Goal: Task Accomplishment & Management: Manage account settings

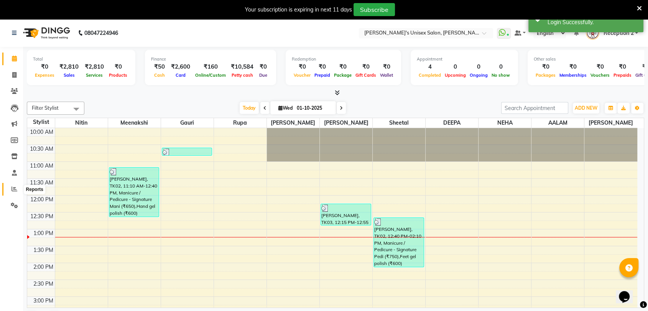
click at [15, 188] on icon at bounding box center [15, 189] width 6 height 6
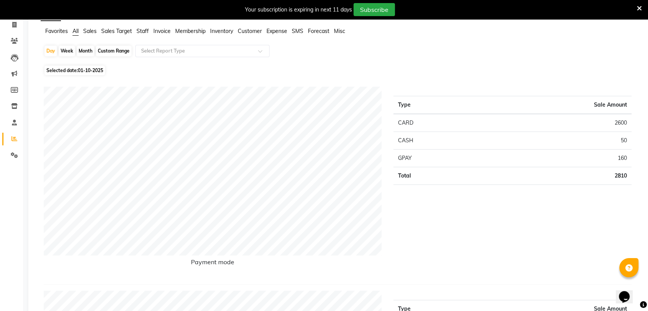
scroll to position [13, 0]
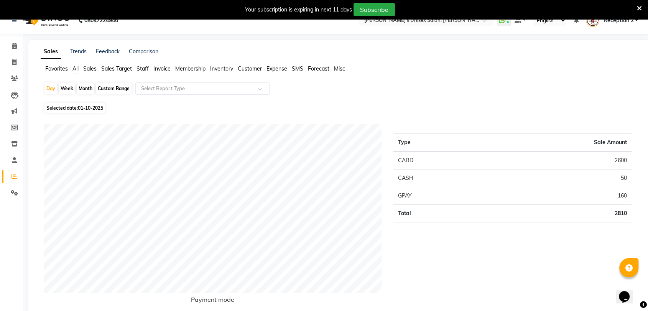
click at [80, 87] on div "Month" at bounding box center [86, 88] width 18 height 11
select select "10"
select select "2025"
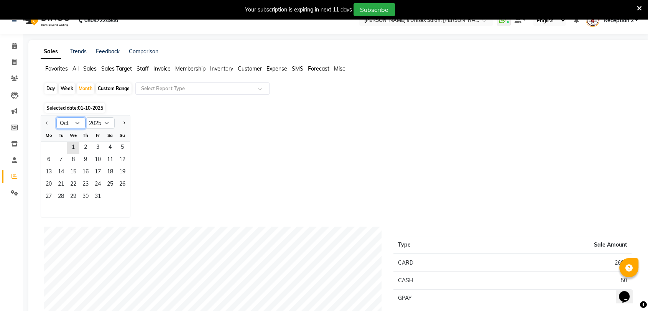
click at [77, 123] on select "Jan Feb Mar Apr May Jun [DATE] Aug Sep Oct Nov Dec" at bounding box center [70, 123] width 29 height 12
select select "9"
click at [56, 117] on select "Jan Feb Mar Apr May Jun [DATE] Aug Sep Oct Nov Dec" at bounding box center [70, 123] width 29 height 12
click at [64, 193] on span "30" at bounding box center [61, 197] width 12 height 12
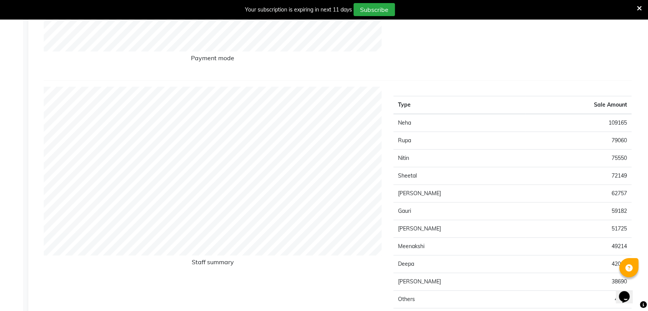
scroll to position [0, 0]
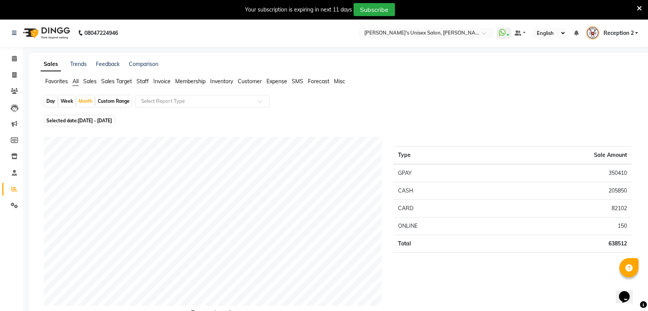
click at [51, 100] on div "Day" at bounding box center [50, 101] width 13 height 11
select select "9"
select select "2025"
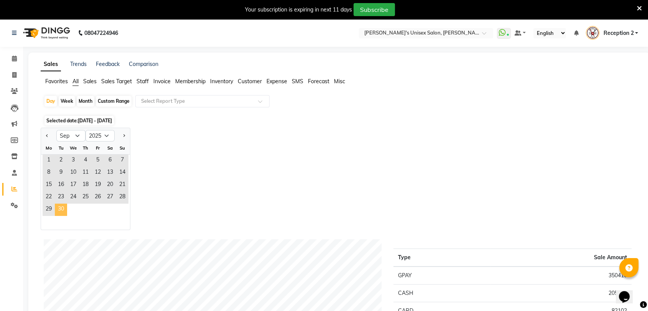
click at [63, 213] on span "30" at bounding box center [61, 210] width 12 height 12
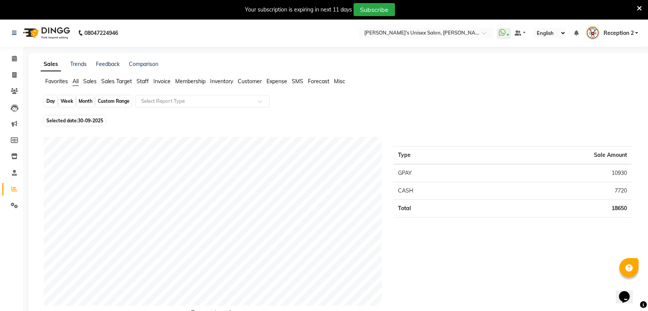
click at [51, 100] on div "Day" at bounding box center [50, 101] width 13 height 11
select select "9"
select select "2025"
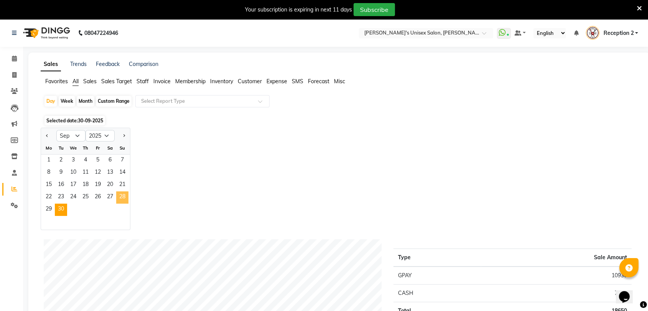
click at [124, 198] on span "28" at bounding box center [122, 197] width 12 height 12
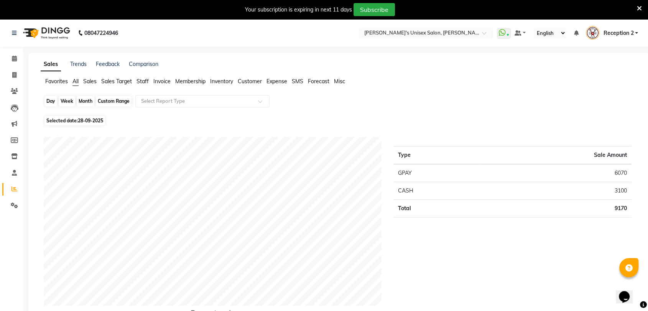
click at [46, 101] on div "Day" at bounding box center [50, 101] width 13 height 11
select select "9"
select select "2025"
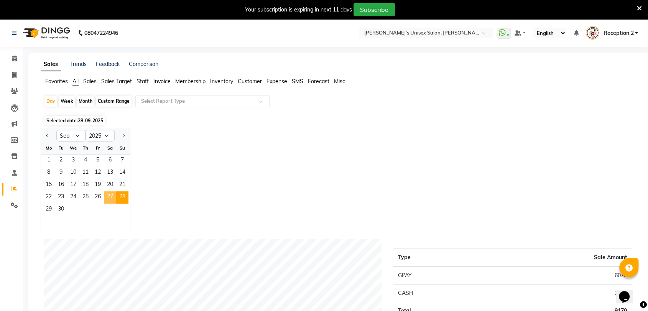
click at [110, 198] on span "27" at bounding box center [110, 197] width 12 height 12
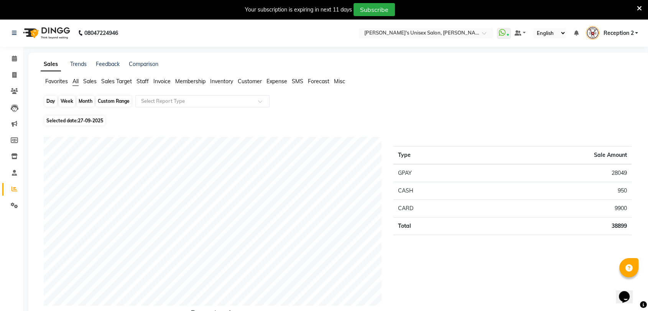
click at [46, 98] on div "Day" at bounding box center [50, 101] width 13 height 11
select select "9"
select select "2025"
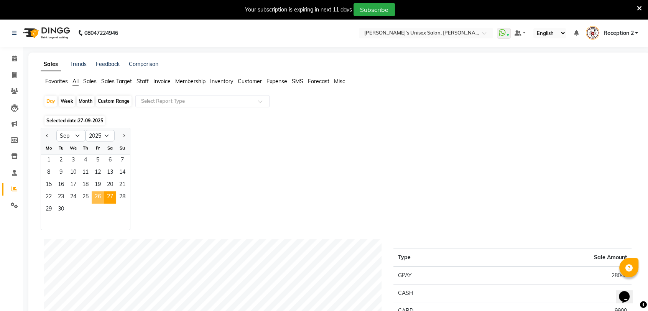
click at [97, 197] on span "26" at bounding box center [98, 197] width 12 height 12
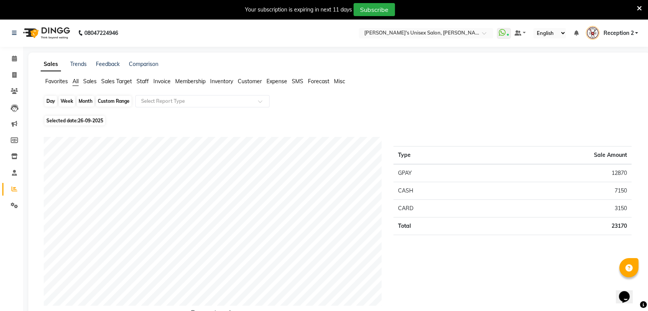
click at [48, 99] on div "Day" at bounding box center [50, 101] width 13 height 11
select select "9"
select select "2025"
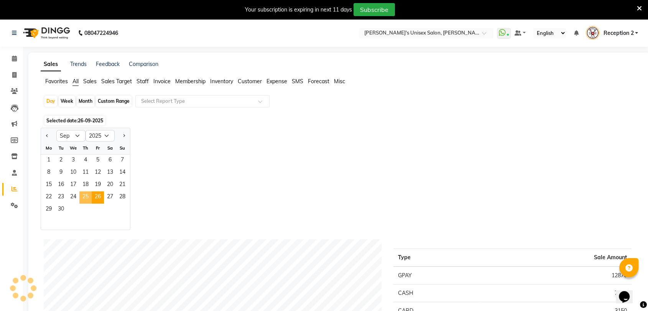
click at [84, 194] on span "25" at bounding box center [85, 197] width 12 height 12
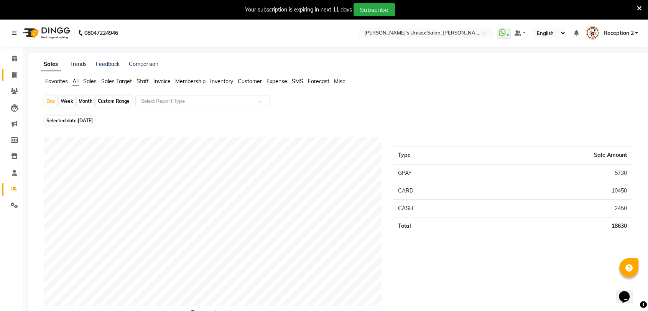
click at [15, 76] on icon at bounding box center [14, 75] width 4 height 6
select select "service"
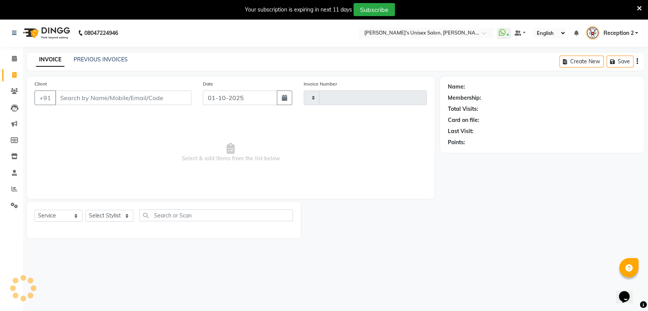
type input "2682"
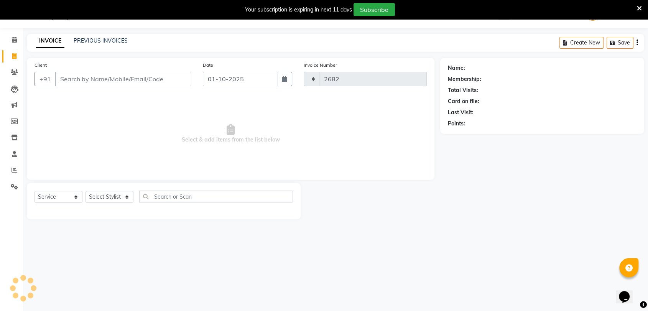
select select "62"
click at [114, 40] on link "PREVIOUS INVOICES" at bounding box center [101, 40] width 54 height 7
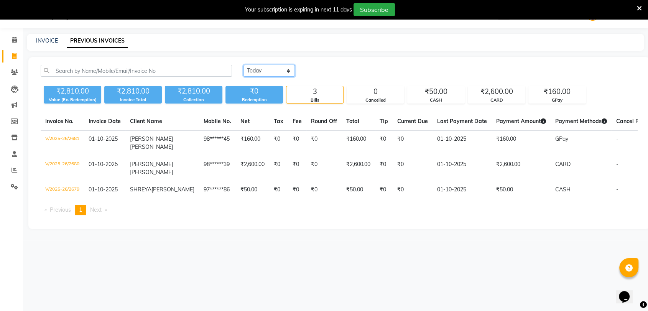
click at [282, 69] on select "[DATE] [DATE] Custom Range" at bounding box center [269, 71] width 51 height 12
select select "[DATE]"
click at [244, 65] on select "[DATE] [DATE] Custom Range" at bounding box center [269, 71] width 51 height 12
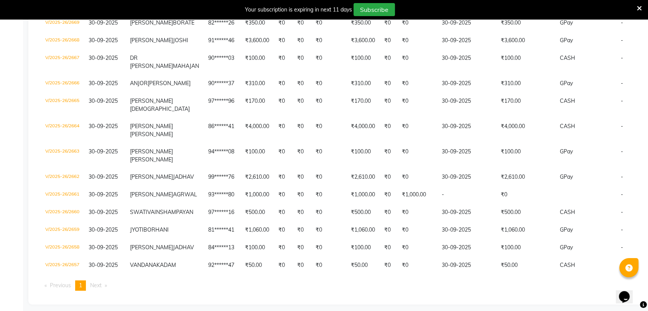
scroll to position [337, 0]
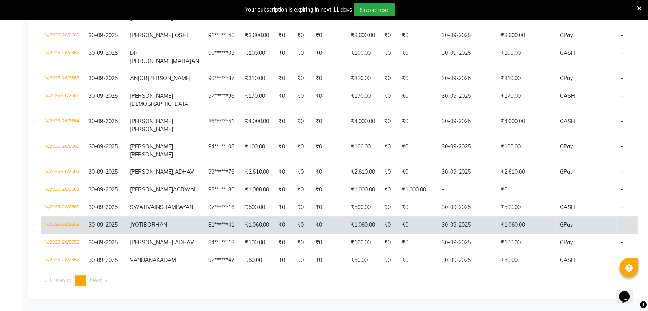
click at [217, 216] on td "81******41" at bounding box center [222, 225] width 37 height 18
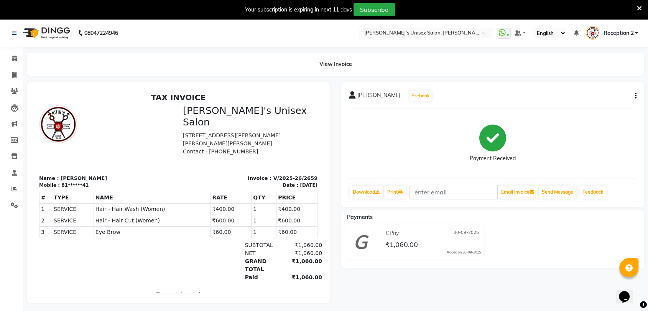
click at [636, 96] on icon "button" at bounding box center [636, 96] width 2 height 0
click at [601, 91] on div "Split Service Amount" at bounding box center [597, 91] width 53 height 10
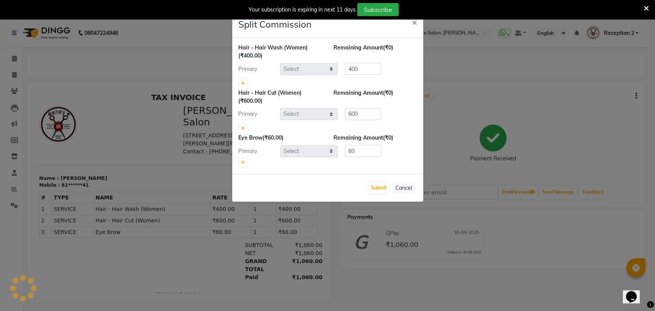
select select "70290"
click at [244, 161] on icon at bounding box center [243, 162] width 4 height 5
type input "30"
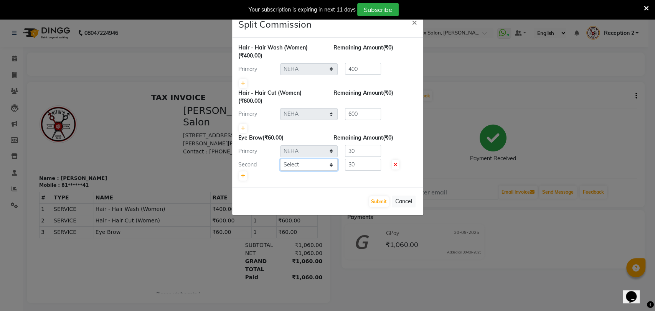
click at [313, 164] on select "Select AALAM Ankita DEEPA Gauri Meenakshi NEHA Nitin Prajakta Reception 1 Recep…" at bounding box center [309, 165] width 58 height 12
select select "10151"
click at [280, 159] on select "Select AALAM Ankita DEEPA Gauri Meenakshi NEHA Nitin Prajakta Reception 1 Recep…" at bounding box center [309, 165] width 58 height 12
click at [362, 147] on input "30" at bounding box center [363, 151] width 36 height 12
type input "3"
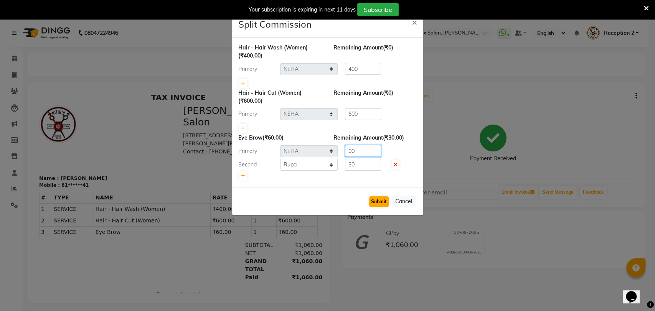
type input "00"
click at [382, 203] on button "Submit" at bounding box center [379, 201] width 20 height 11
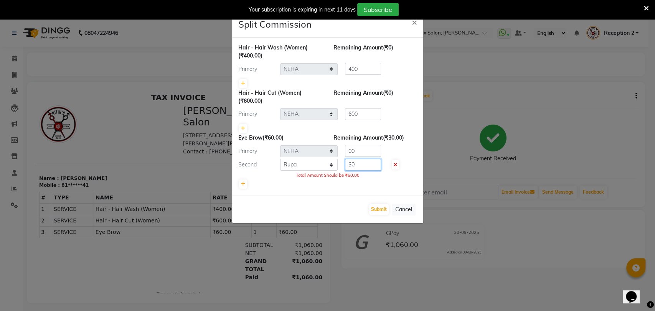
click at [367, 166] on input "30" at bounding box center [363, 165] width 36 height 12
type input "3"
type input "60"
click at [386, 188] on div at bounding box center [327, 184] width 179 height 11
click at [382, 213] on button "Submit" at bounding box center [379, 209] width 20 height 11
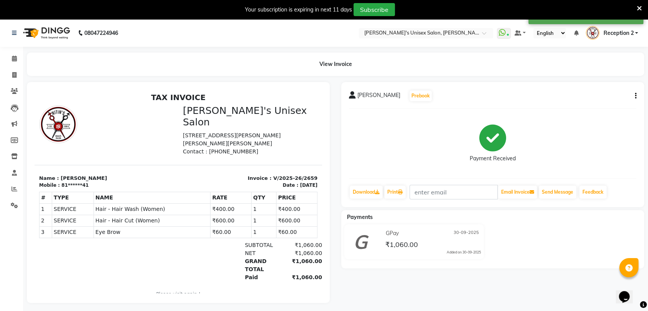
click at [638, 96] on div "JYOTI BORHANI Prebook Payment Received Download Print Email Invoice Send Messag…" at bounding box center [492, 144] width 303 height 125
click at [636, 96] on button "button" at bounding box center [634, 96] width 5 height 8
click at [618, 89] on div "Split Service Amount" at bounding box center [597, 91] width 53 height 10
select select "70290"
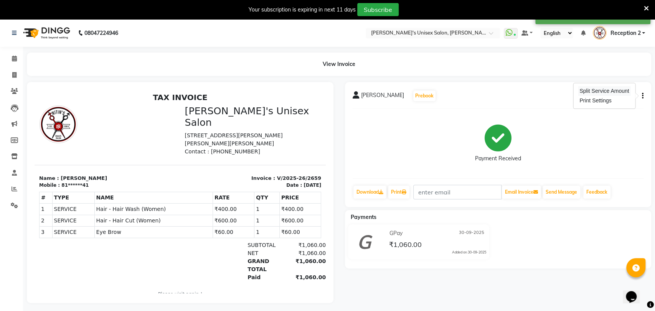
select select "70290"
select select "10151"
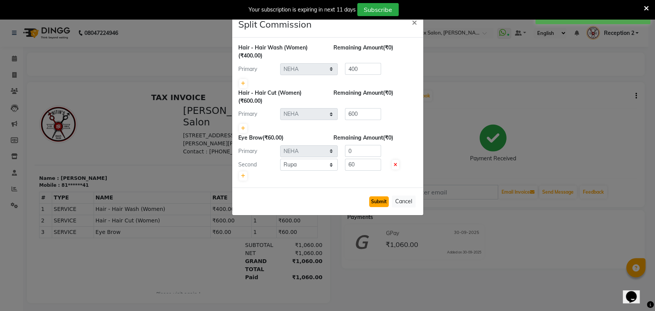
click at [381, 203] on button "Submit" at bounding box center [379, 201] width 20 height 11
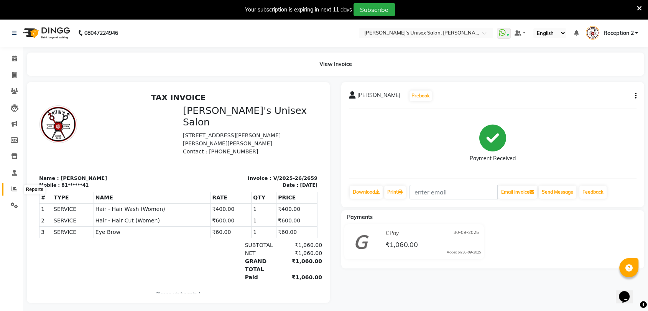
click at [12, 191] on icon at bounding box center [15, 189] width 6 height 6
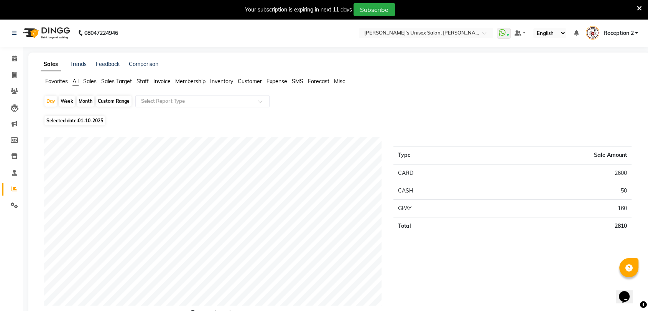
click at [83, 99] on div "Month" at bounding box center [86, 101] width 18 height 11
select select "10"
select select "2025"
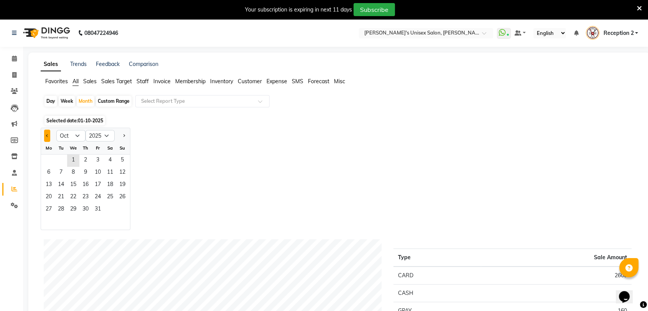
click at [46, 137] on button "Previous month" at bounding box center [47, 136] width 6 height 12
select select "9"
click at [64, 205] on span "30" at bounding box center [61, 210] width 12 height 12
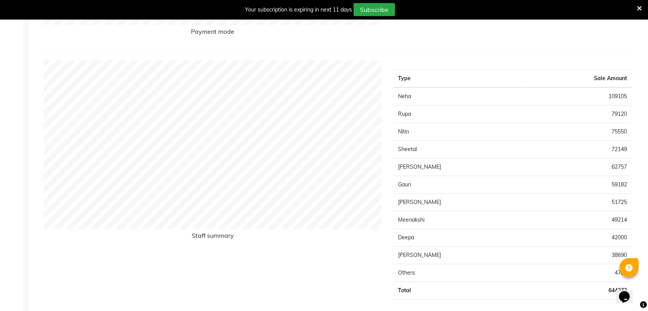
scroll to position [280, 0]
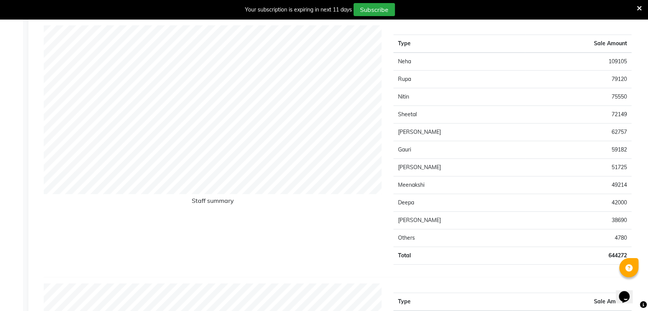
scroll to position [316, 0]
